Goal: Navigation & Orientation: Find specific page/section

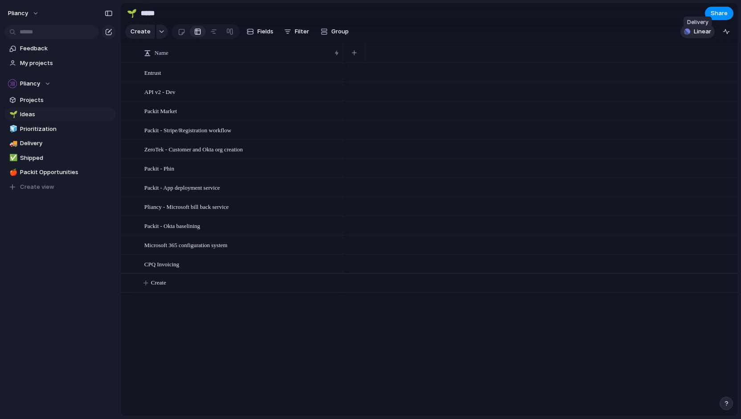
click at [696, 33] on span "Linear" at bounding box center [702, 31] width 17 height 9
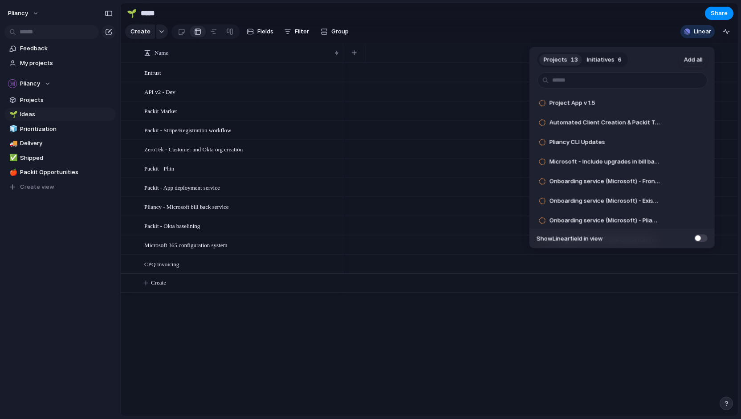
click at [338, 231] on div "Projects 13 Initiatives 6 Add all Project App v 1.5 Add Automated Client Creati…" at bounding box center [370, 209] width 741 height 419
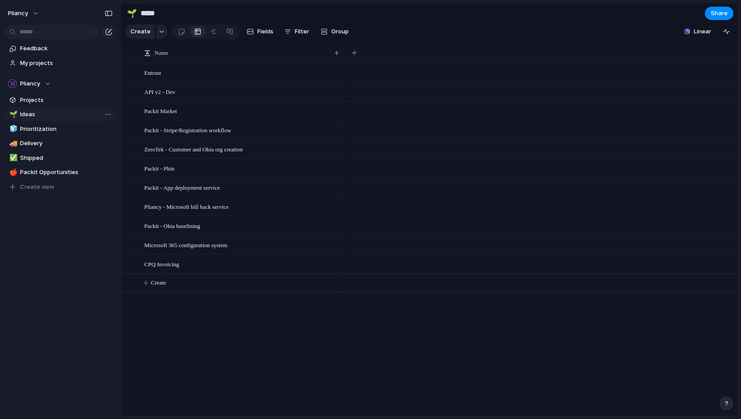
click at [25, 114] on span "Ideas" at bounding box center [66, 114] width 93 height 9
click at [28, 114] on span "Ideas" at bounding box center [66, 114] width 93 height 9
click at [54, 172] on span "Packit Opportunities" at bounding box center [66, 172] width 93 height 9
type input "**********"
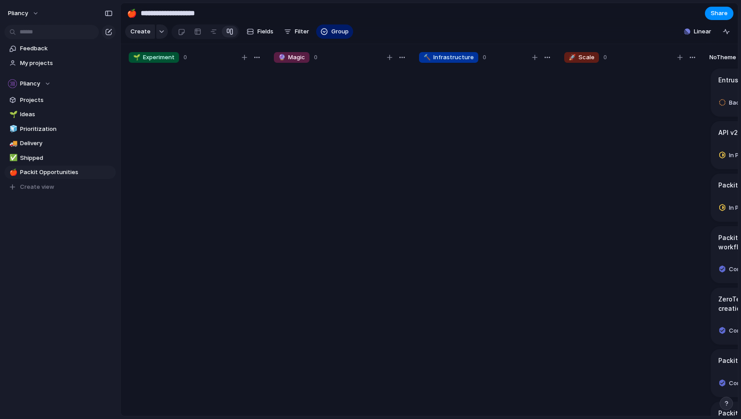
drag, startPoint x: 574, startPoint y: 252, endPoint x: 413, endPoint y: 257, distance: 161.2
click at [413, 257] on div "🌱 Experiment 0 🔮 Magic 0 🔨 Infrastructure 0 🚀 Scale 0 No Theme 11 Entrust Backl…" at bounding box center [486, 232] width 730 height 377
click at [33, 47] on span "Feedback" at bounding box center [66, 48] width 93 height 9
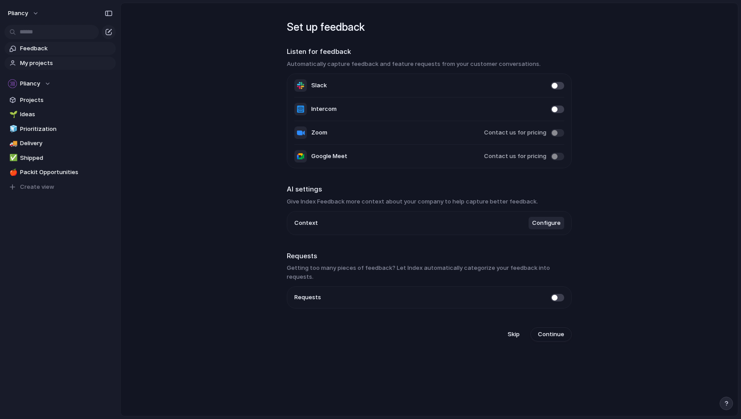
click at [36, 60] on span "My projects" at bounding box center [66, 63] width 93 height 9
